Goal: Obtain resource: Obtain resource

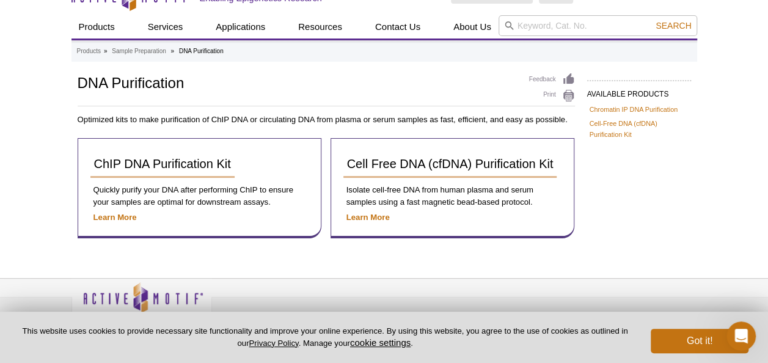
scroll to position [43, 0]
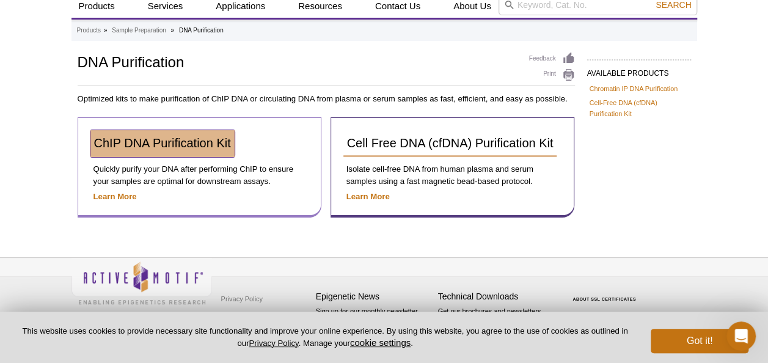
click at [199, 150] on link "ChIP DNA Purification Kit" at bounding box center [162, 143] width 144 height 27
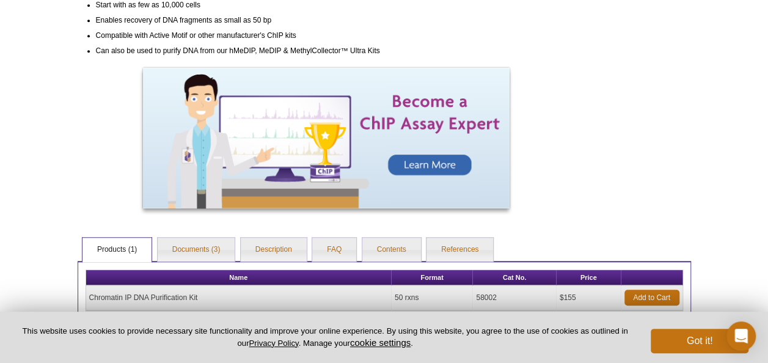
scroll to position [506, 0]
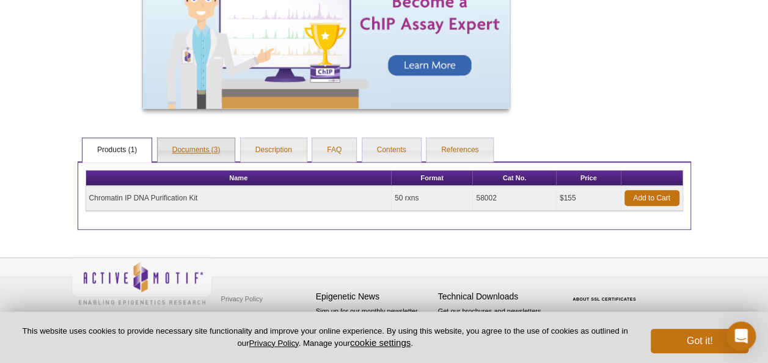
click at [213, 145] on link "Documents (3)" at bounding box center [197, 150] width 78 height 24
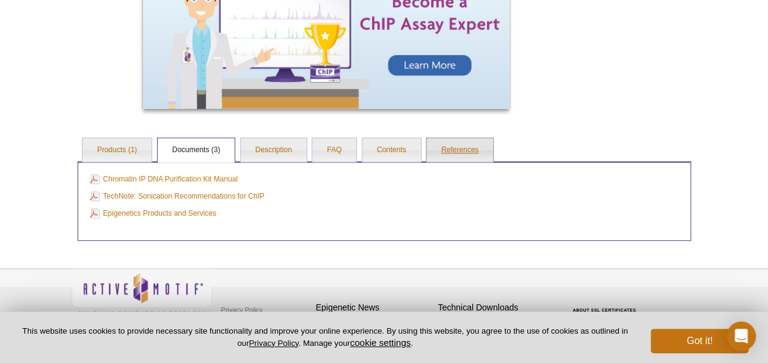
click at [453, 143] on link "References" at bounding box center [460, 150] width 67 height 24
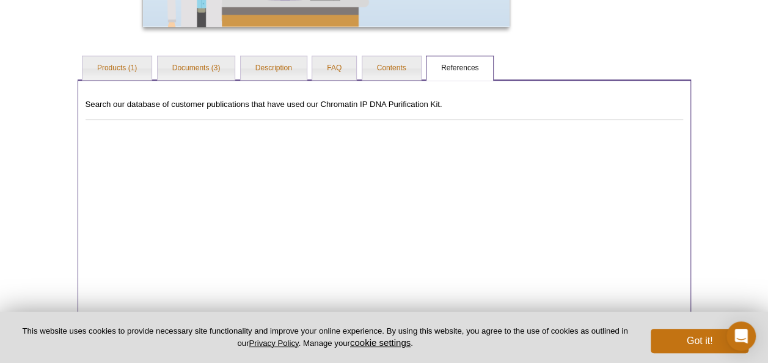
scroll to position [595, 0]
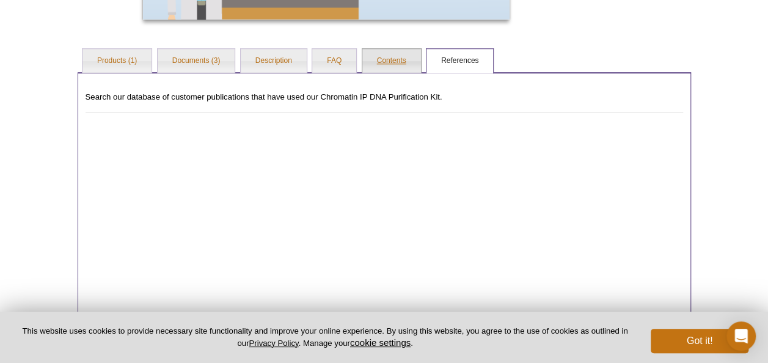
click at [400, 70] on link "Contents" at bounding box center [391, 61] width 59 height 24
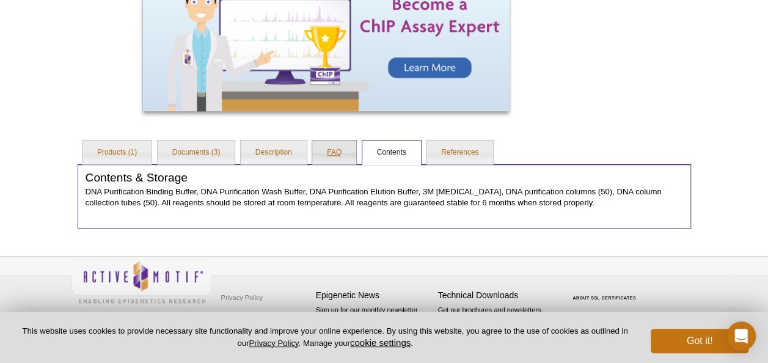
click at [335, 158] on link "FAQ" at bounding box center [334, 153] width 44 height 24
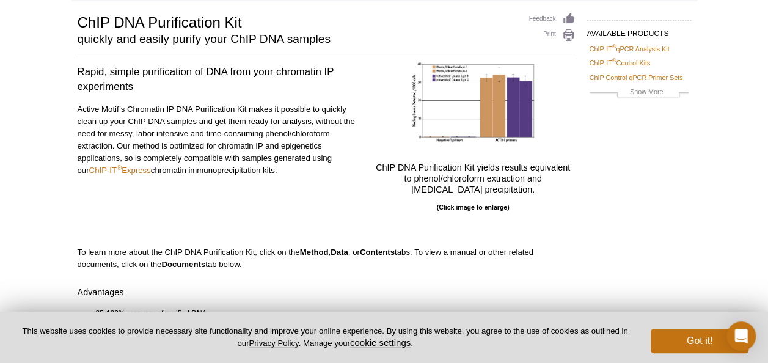
scroll to position [0, 0]
